Goal: Information Seeking & Learning: Find specific fact

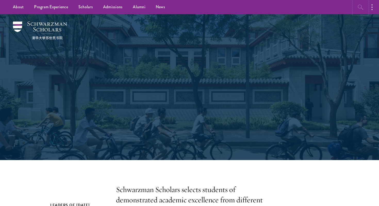
click at [360, 8] on icon "button" at bounding box center [360, 7] width 5 height 5
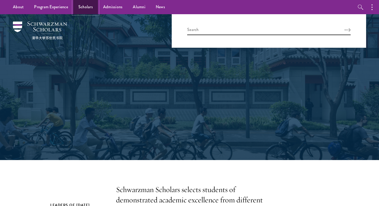
click at [85, 6] on link "Scholars" at bounding box center [85, 7] width 25 height 14
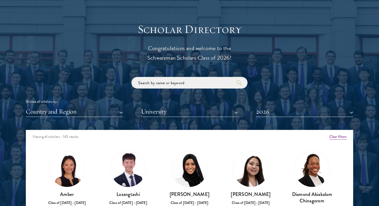
scroll to position [587, 0]
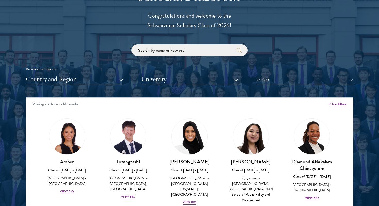
click at [156, 49] on input "search" at bounding box center [189, 50] width 116 height 12
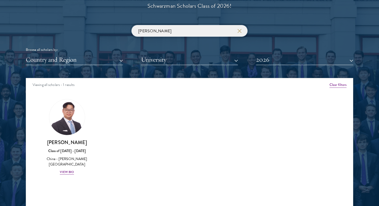
scroll to position [606, 0]
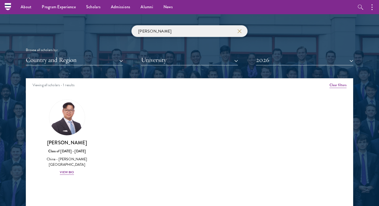
type input "matthew"
click at [345, 85] on button "Clear filters" at bounding box center [337, 85] width 17 height 6
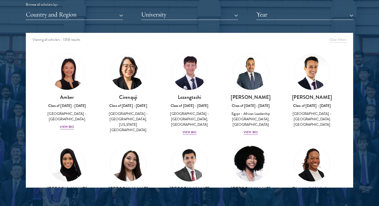
scroll to position [656, 0]
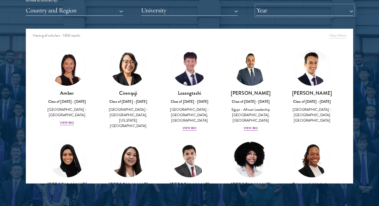
click at [259, 10] on button "Year" at bounding box center [304, 10] width 97 height 11
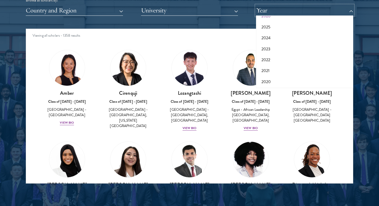
scroll to position [15, 0]
click at [266, 21] on button "2026" at bounding box center [304, 20] width 94 height 11
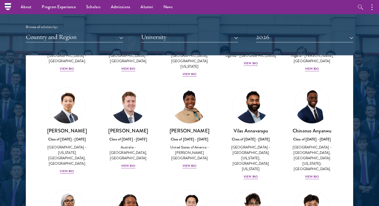
scroll to position [567, 0]
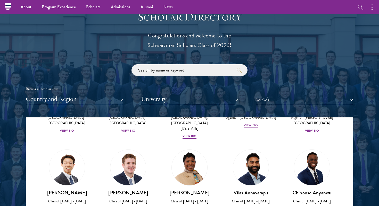
click at [198, 69] on input "search" at bounding box center [189, 70] width 116 height 12
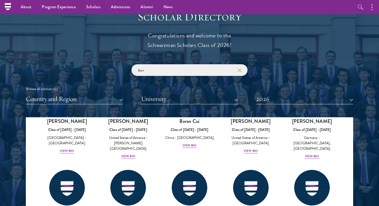
scroll to position [55, 0]
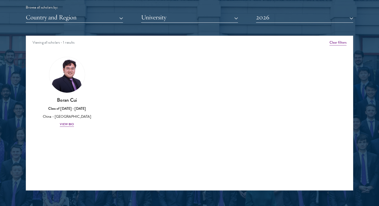
scroll to position [649, 0]
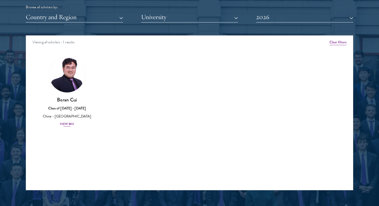
type input "bora"
click at [72, 122] on div "View Bio" at bounding box center [67, 123] width 14 height 5
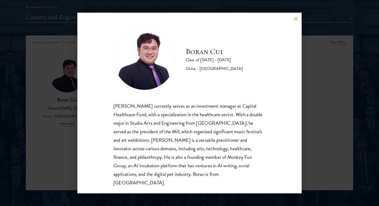
click at [318, 138] on div "Boran Cui Class of 2025 - 2026 China - Trinity College Boran Cui currently serv…" at bounding box center [189, 103] width 379 height 206
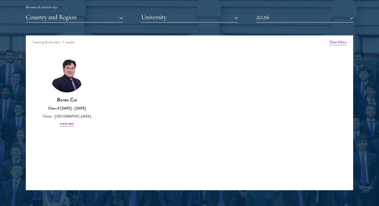
click at [335, 38] on div "Viewing all scholars - 1 results" at bounding box center [189, 43] width 327 height 14
click at [335, 41] on button "Clear filters" at bounding box center [337, 42] width 17 height 6
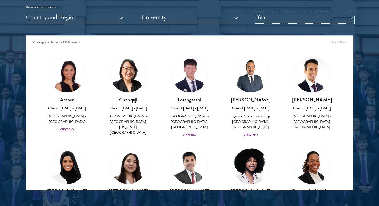
click at [318, 19] on button "Year" at bounding box center [304, 17] width 97 height 11
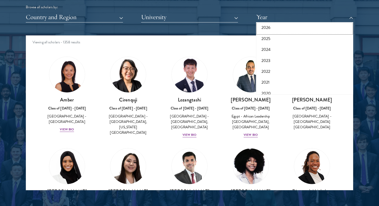
click at [302, 30] on button "2026" at bounding box center [304, 27] width 94 height 11
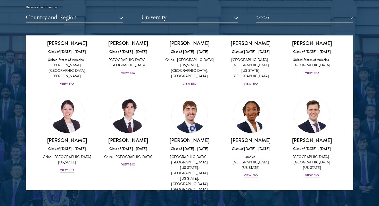
scroll to position [2506, 0]
